Goal: Information Seeking & Learning: Find specific fact

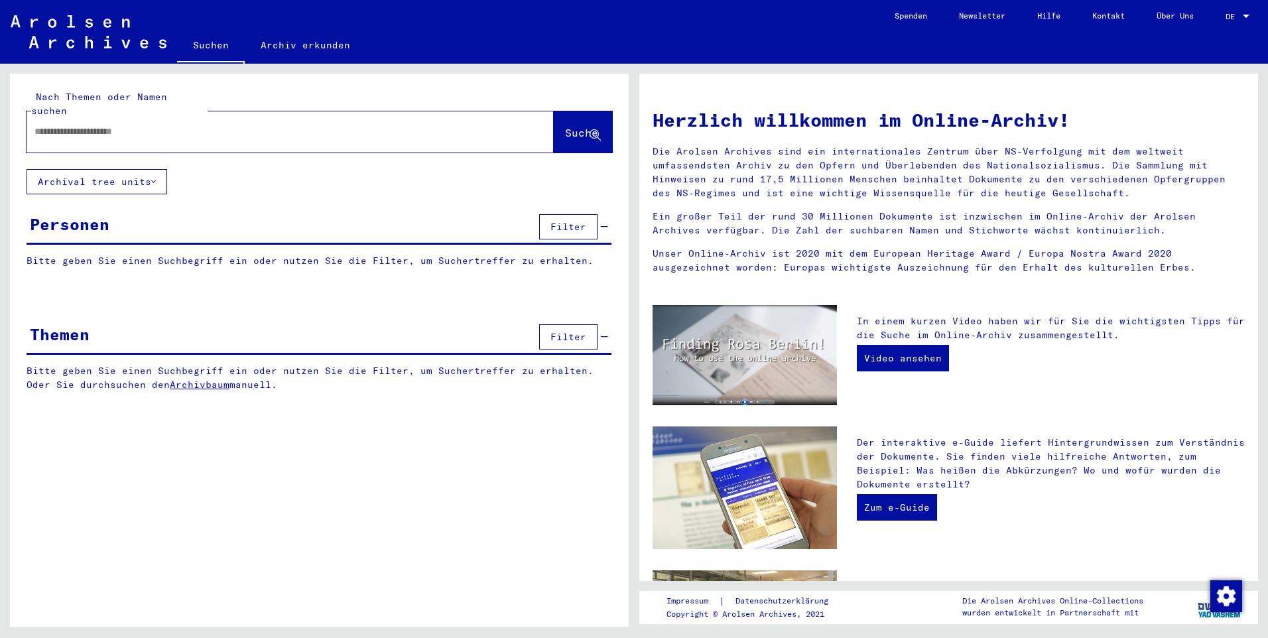
click at [158, 169] on button "Archival tree units" at bounding box center [97, 181] width 141 height 25
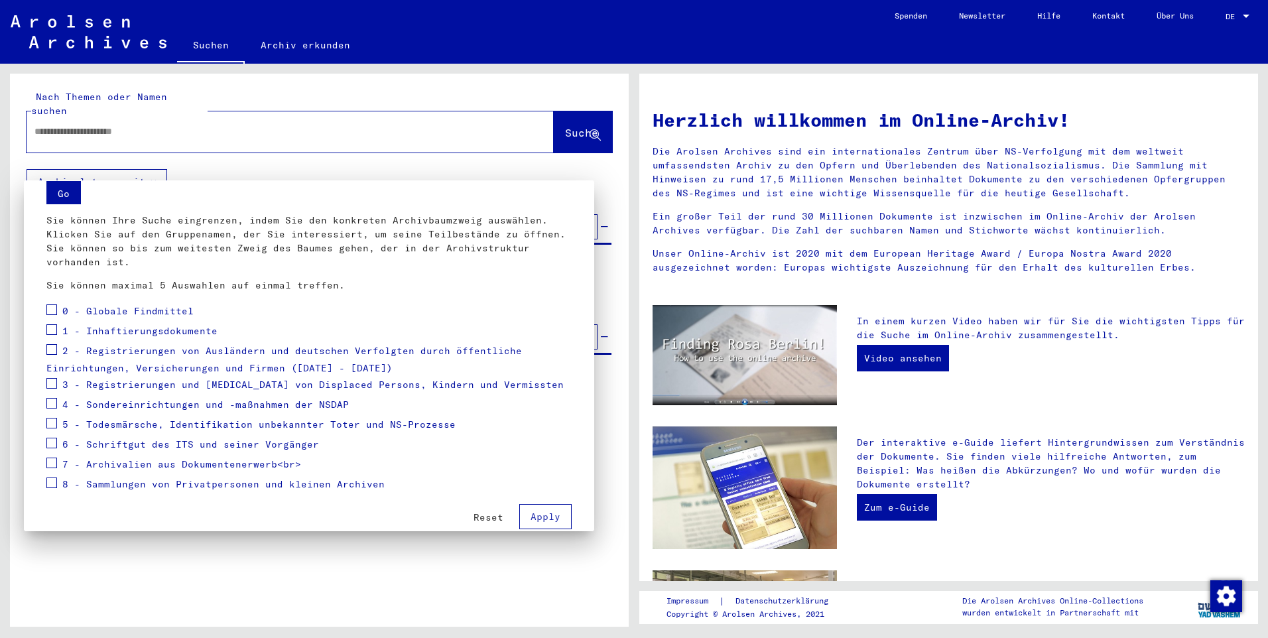
scroll to position [66, 0]
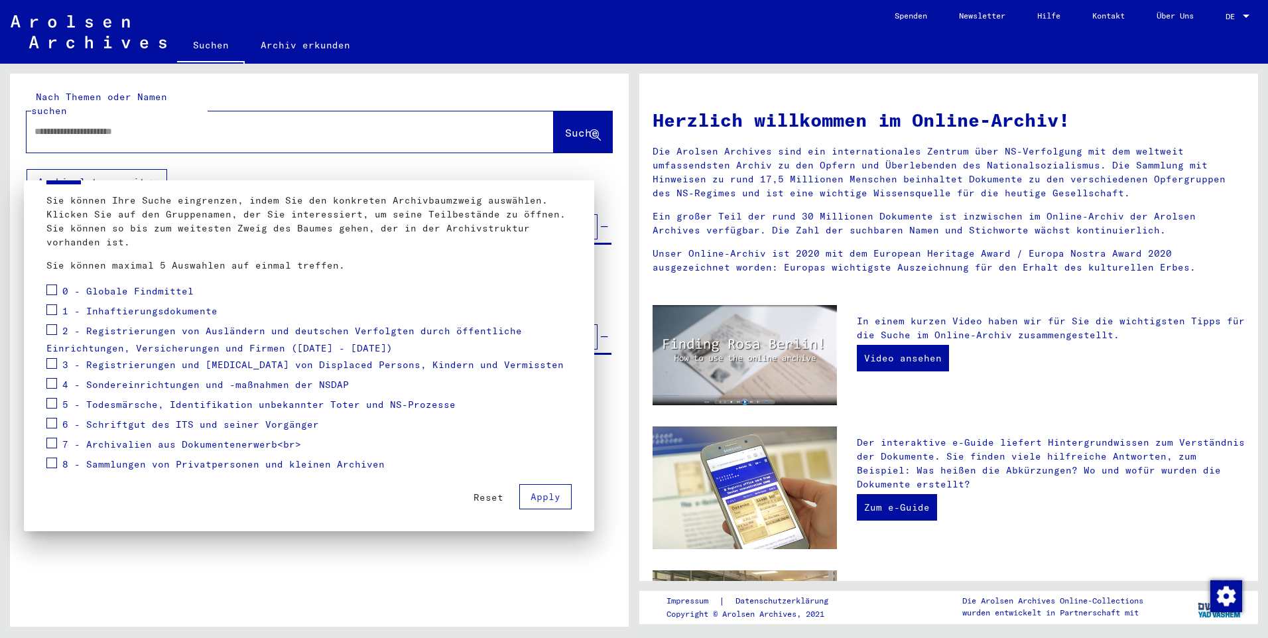
click at [52, 327] on span at bounding box center [51, 329] width 11 height 11
click at [50, 359] on span at bounding box center [51, 363] width 11 height 11
click at [530, 498] on span "Apply" at bounding box center [545, 497] width 30 height 12
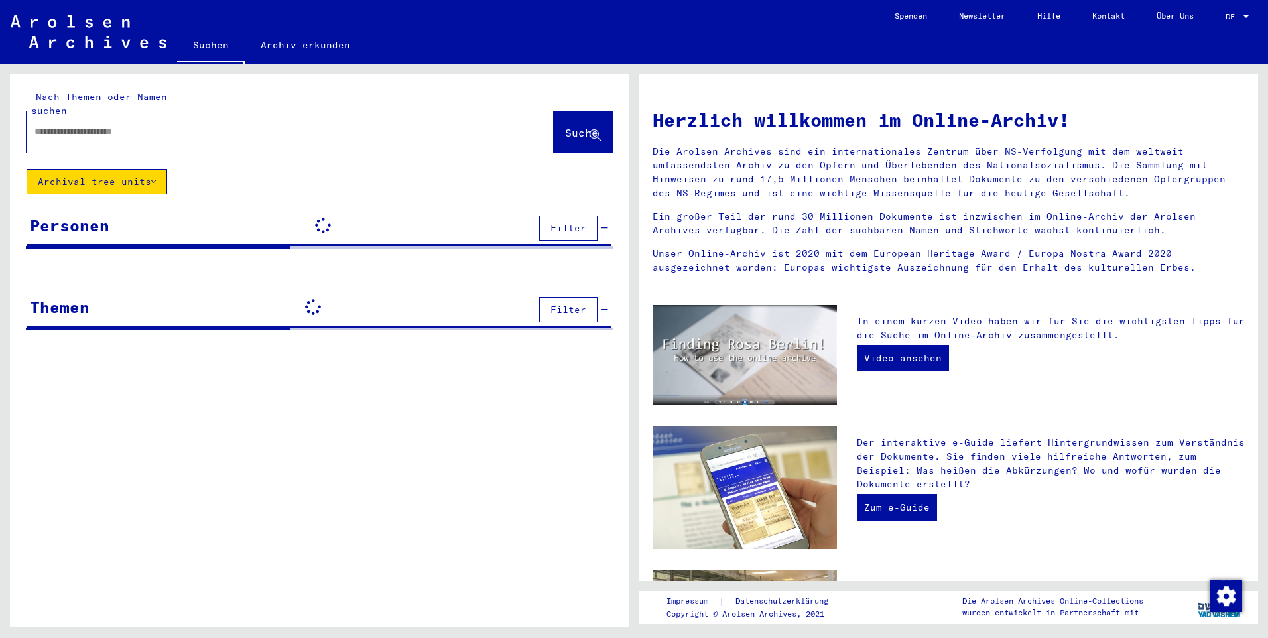
click at [102, 125] on input "text" at bounding box center [273, 132] width 479 height 14
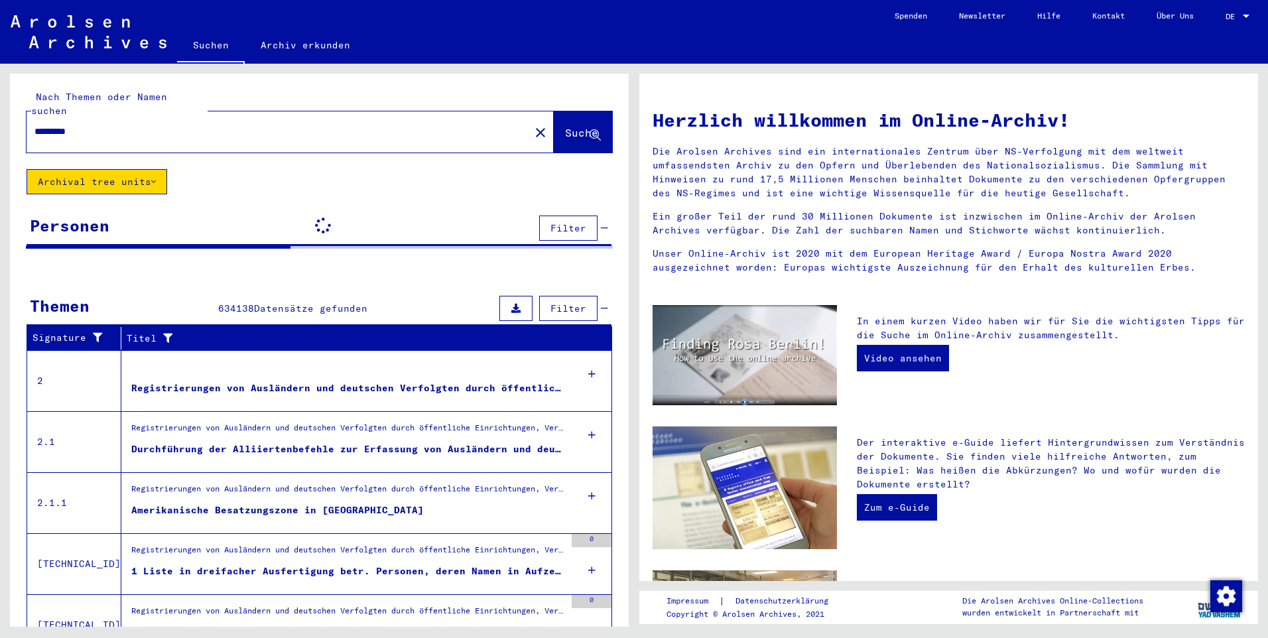
type input "*********"
click at [565, 126] on span "Suche" at bounding box center [581, 132] width 33 height 13
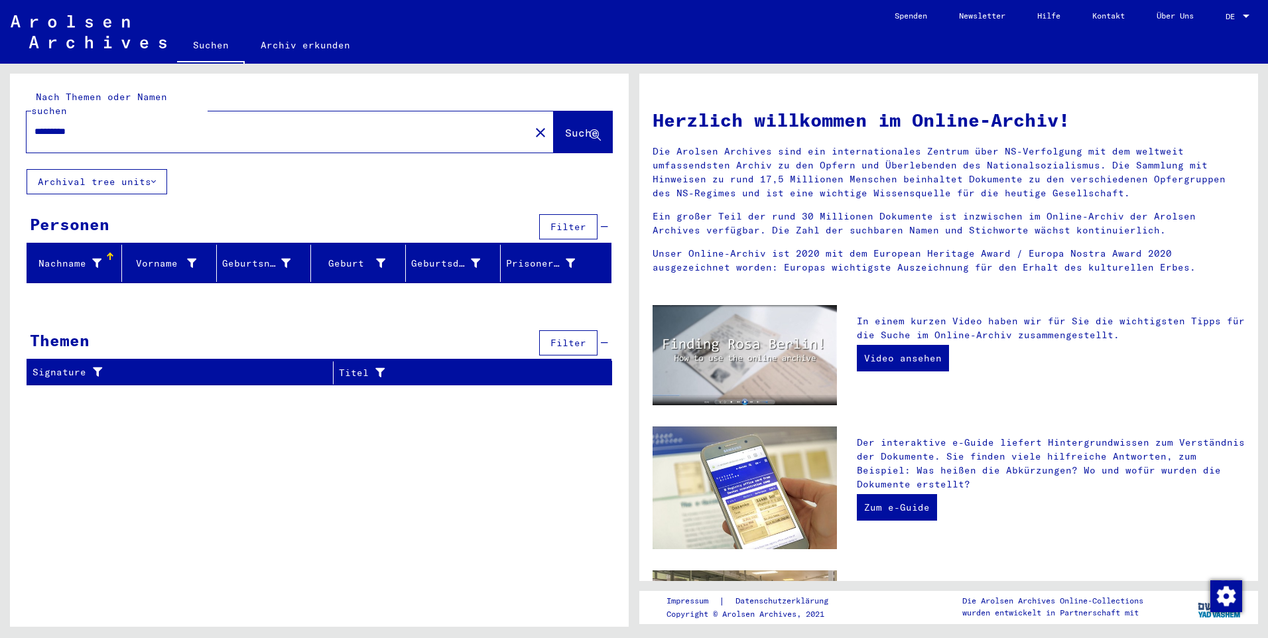
click at [158, 169] on button "Archival tree units" at bounding box center [97, 181] width 141 height 25
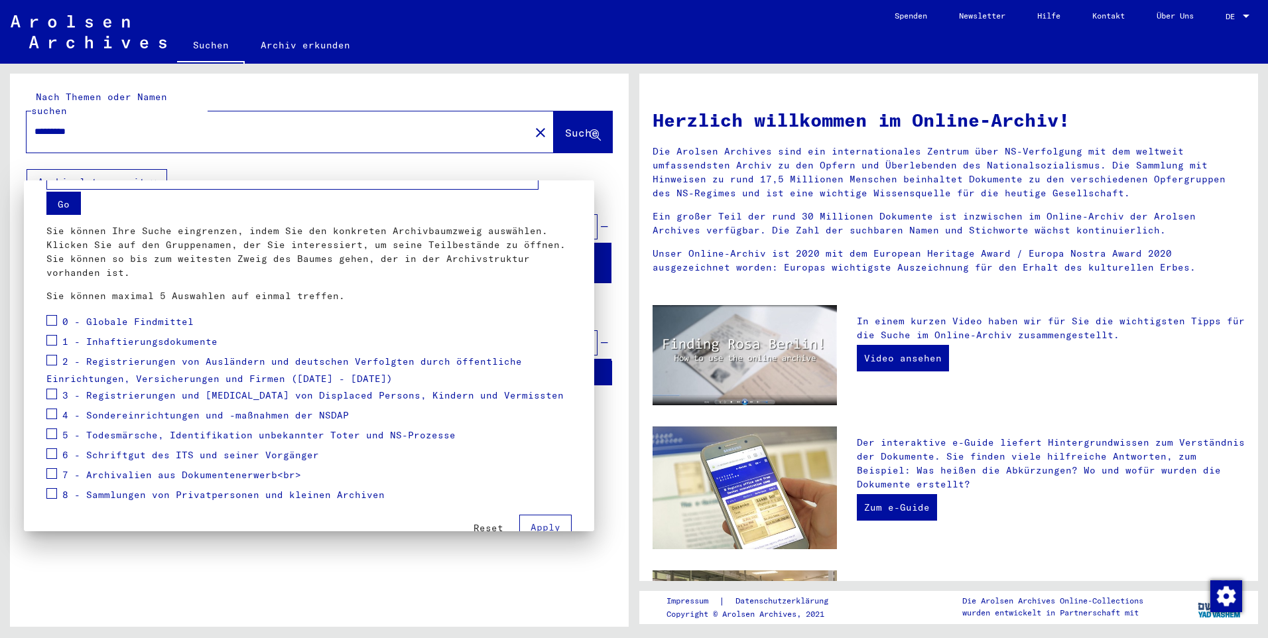
scroll to position [66, 0]
